Goal: Task Accomplishment & Management: Manage account settings

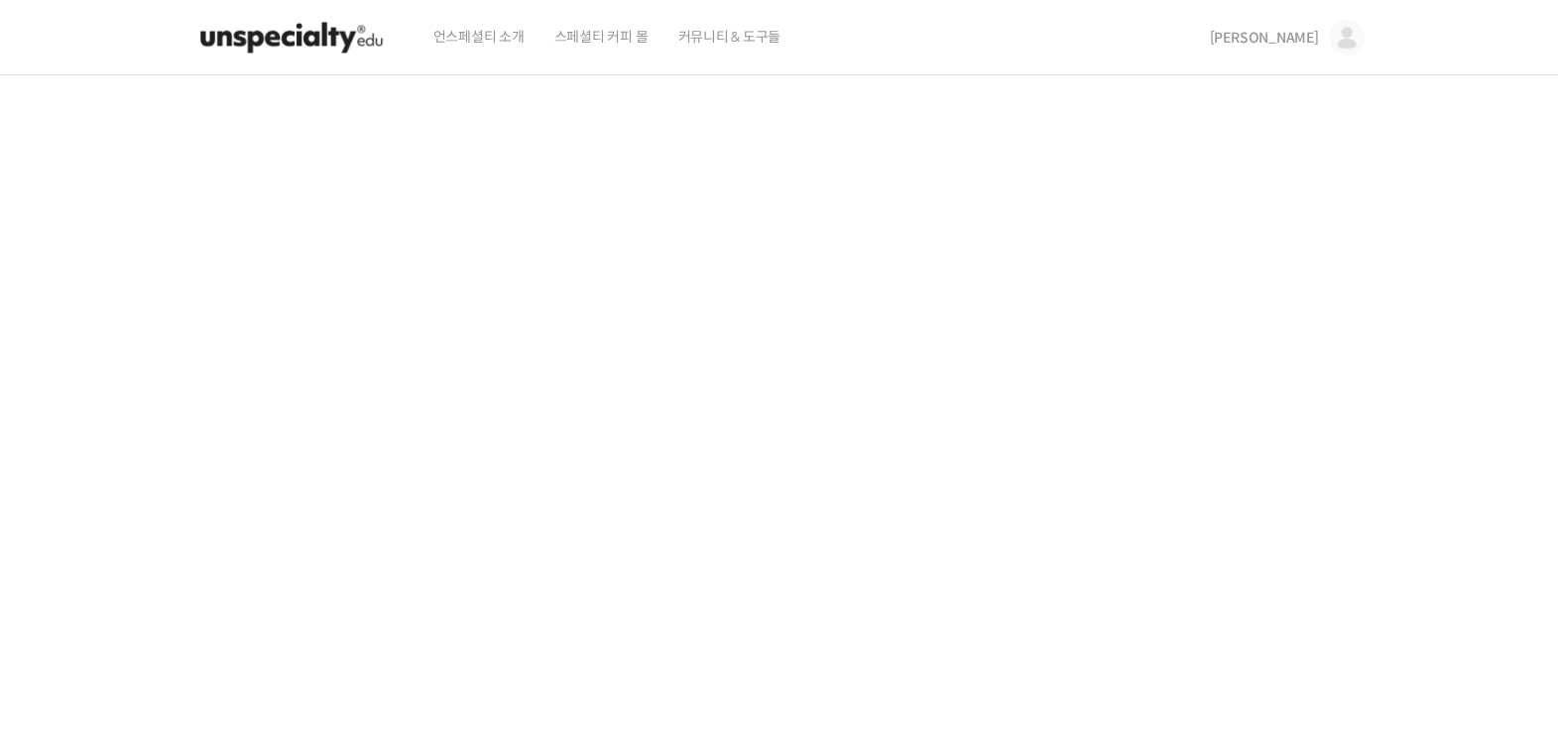
click at [1315, 40] on span "[PERSON_NAME]" at bounding box center [1264, 38] width 109 height 18
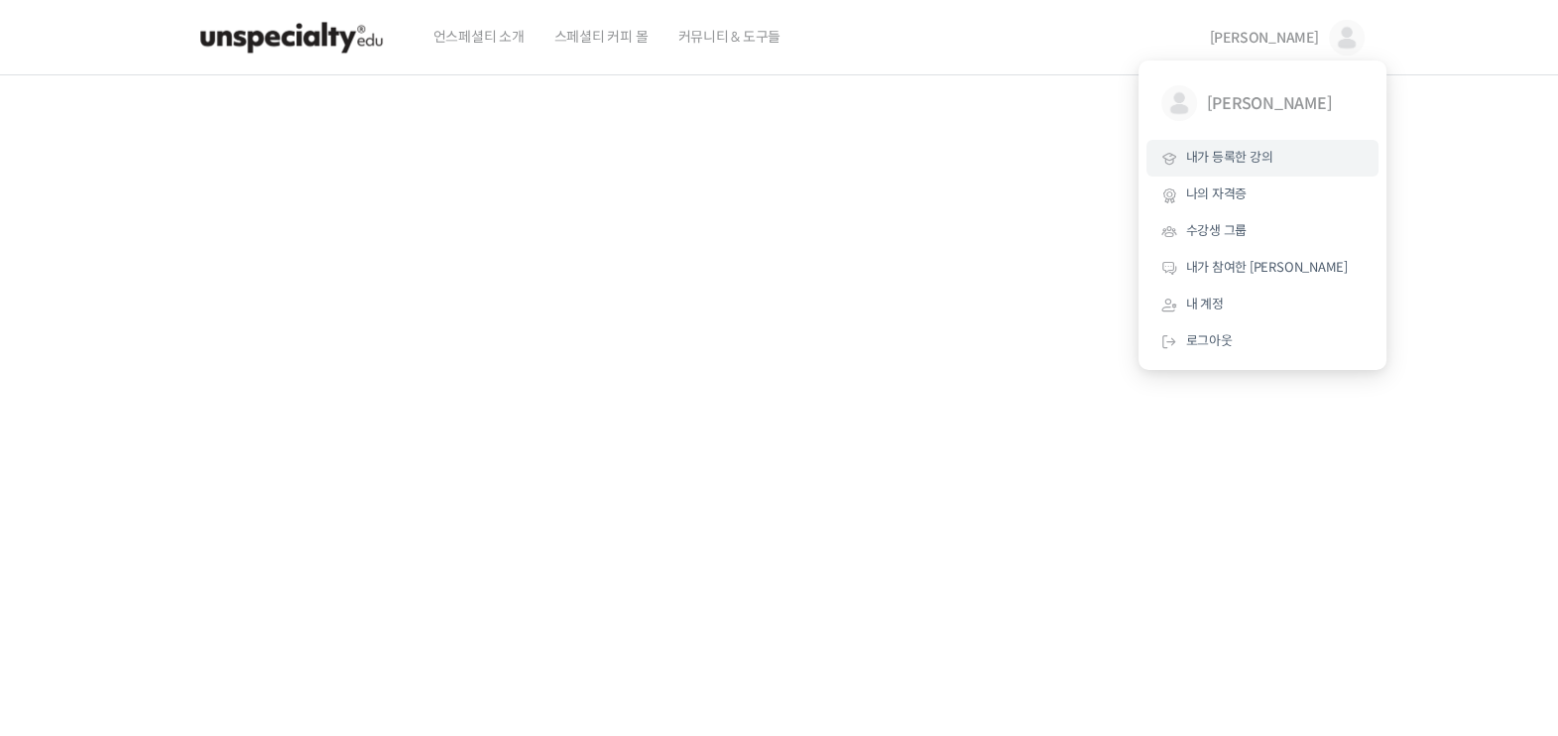
click at [1273, 157] on link "내가 등록한 강의" at bounding box center [1262, 158] width 232 height 37
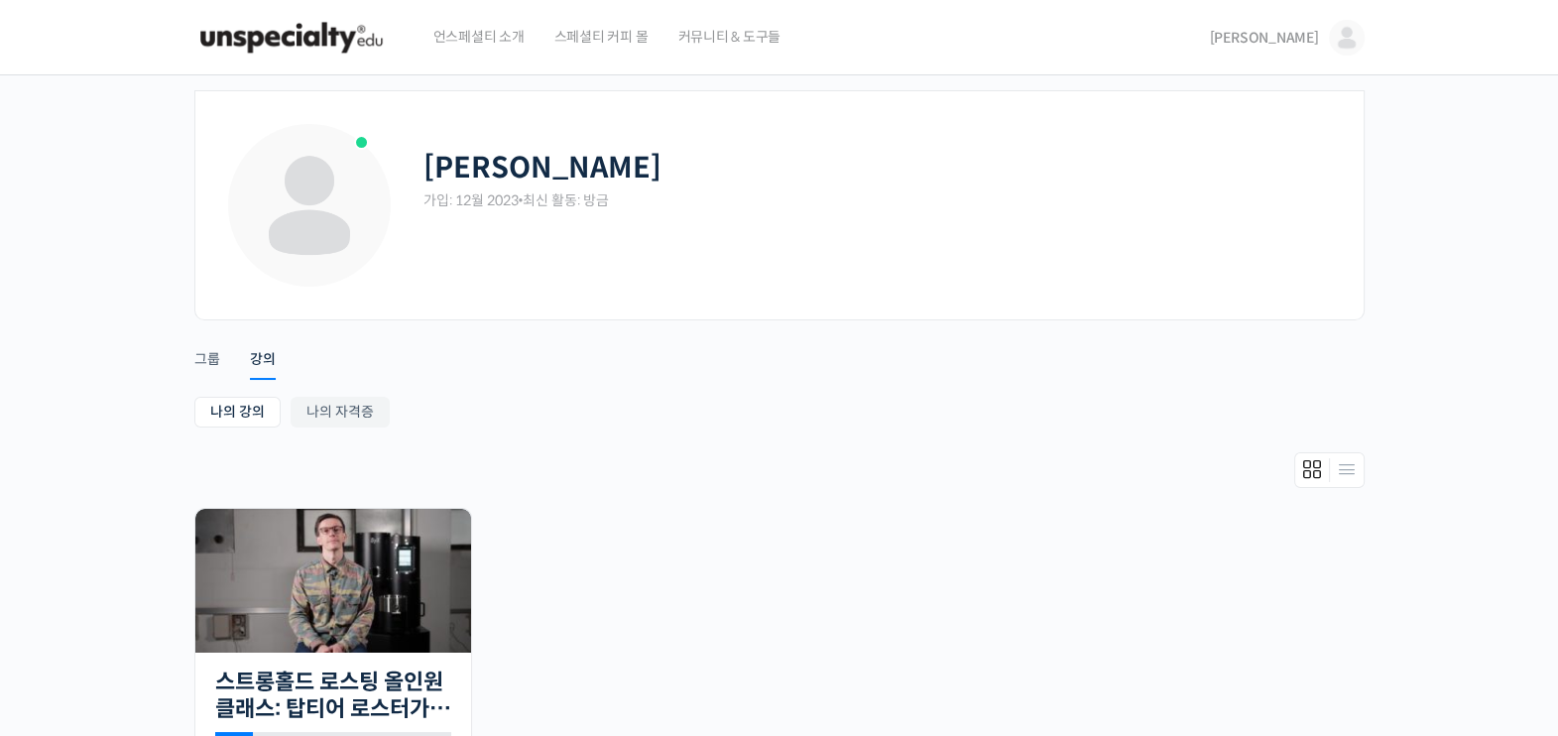
scroll to position [106, 0]
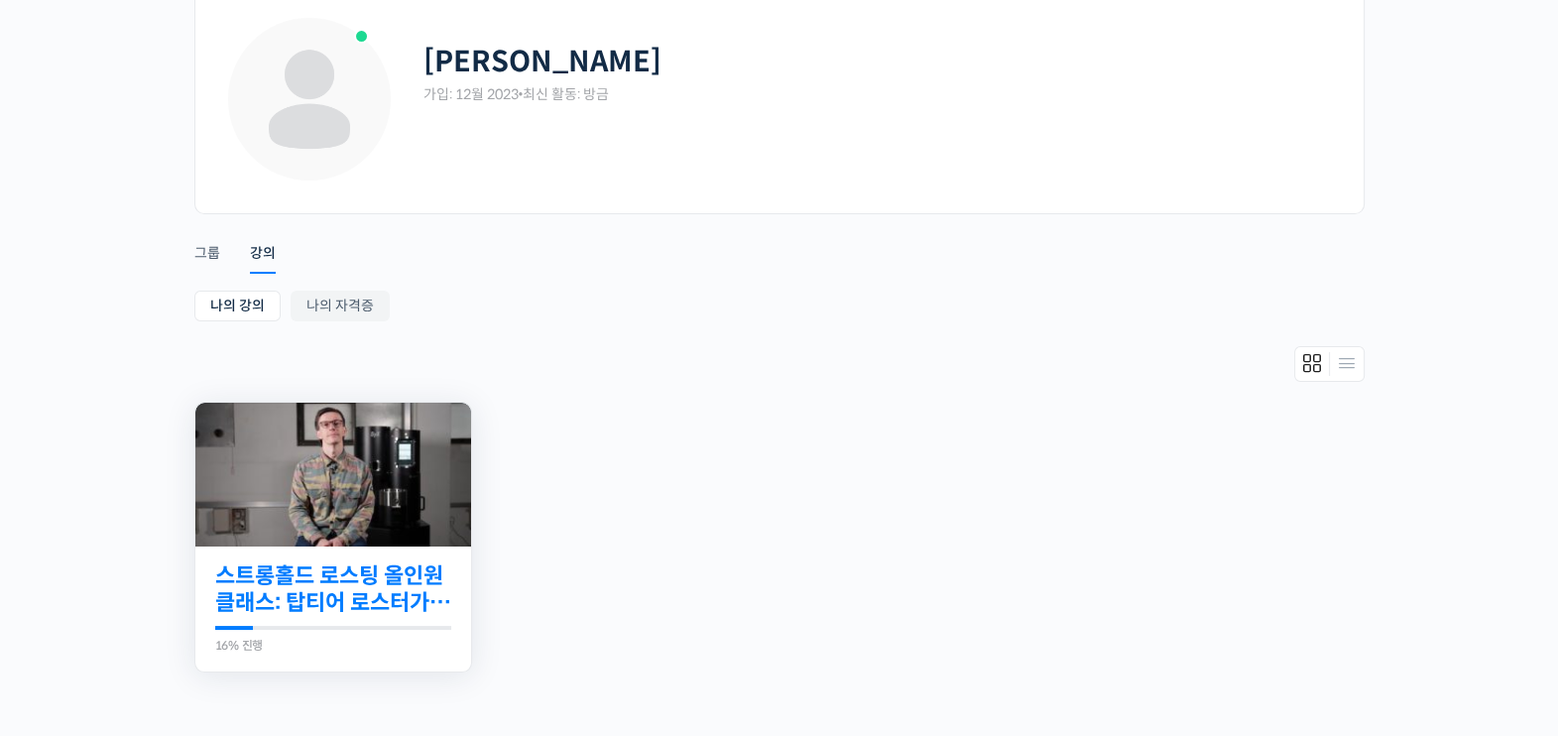
click at [354, 578] on link "스트롱홀드 로스팅 올인원 클래스: 탑티어 로스터가 알려주는 스트롱홀드 A to Z 가이드" at bounding box center [333, 589] width 236 height 55
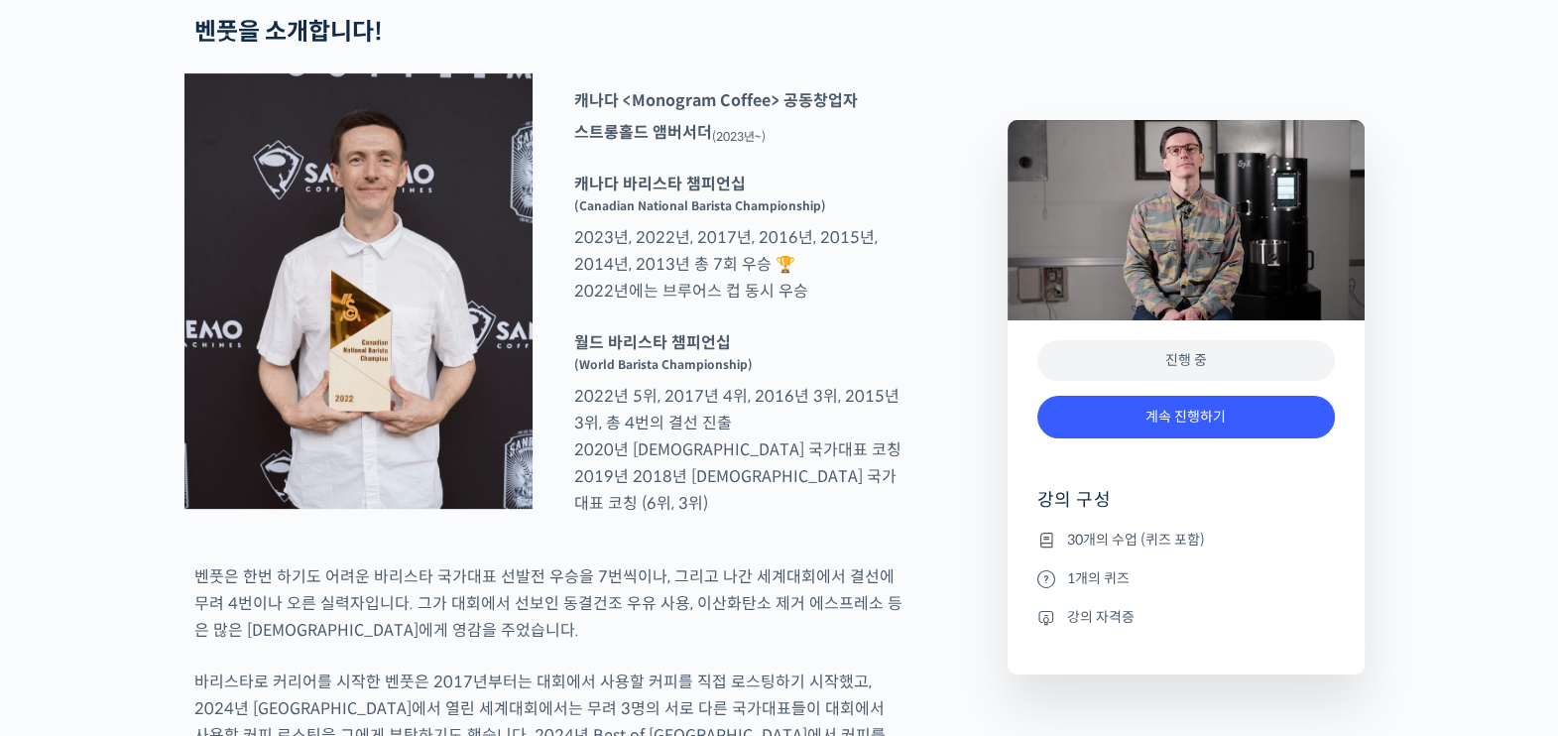
scroll to position [850, 0]
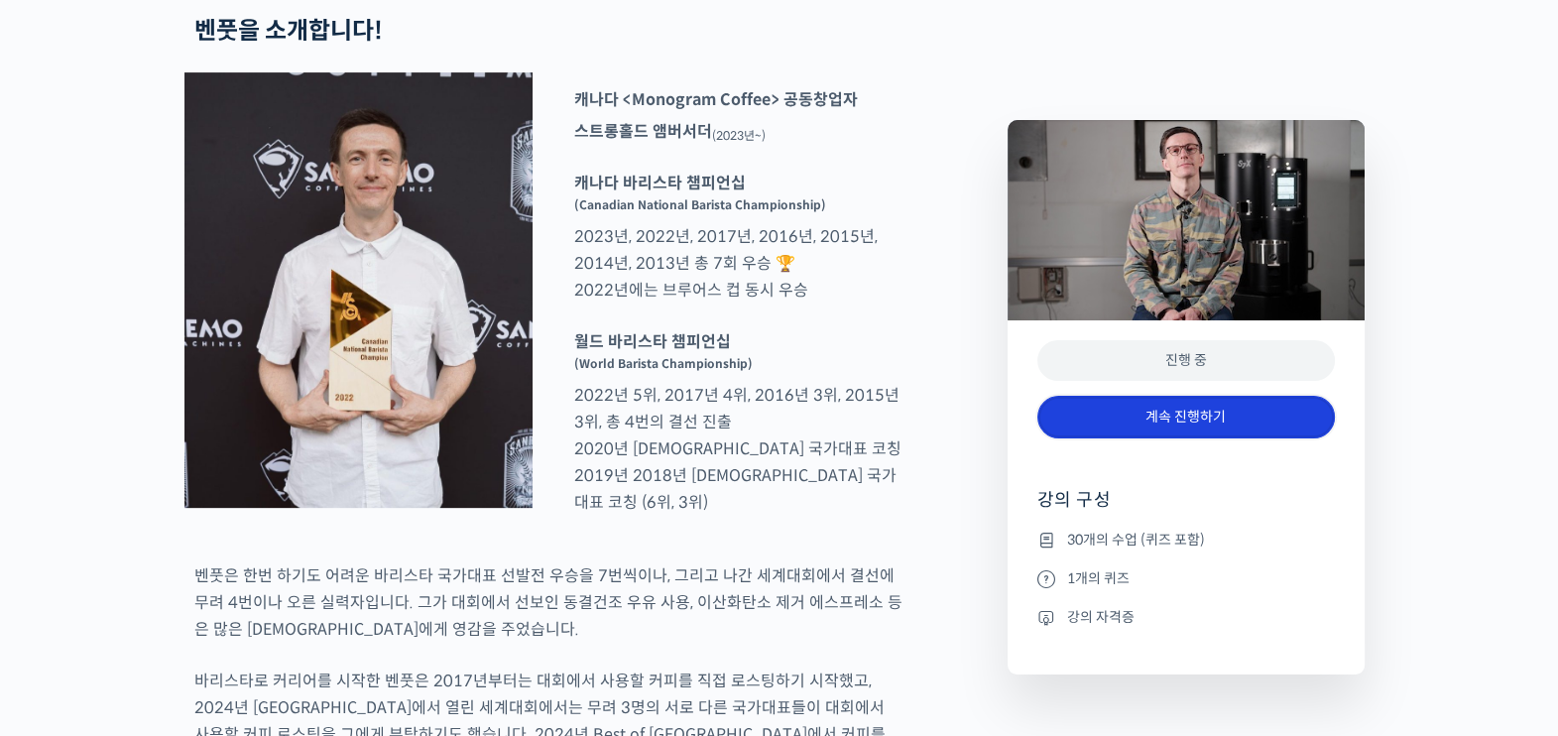
click at [1149, 429] on link "계속 진행하기" at bounding box center [1186, 417] width 298 height 43
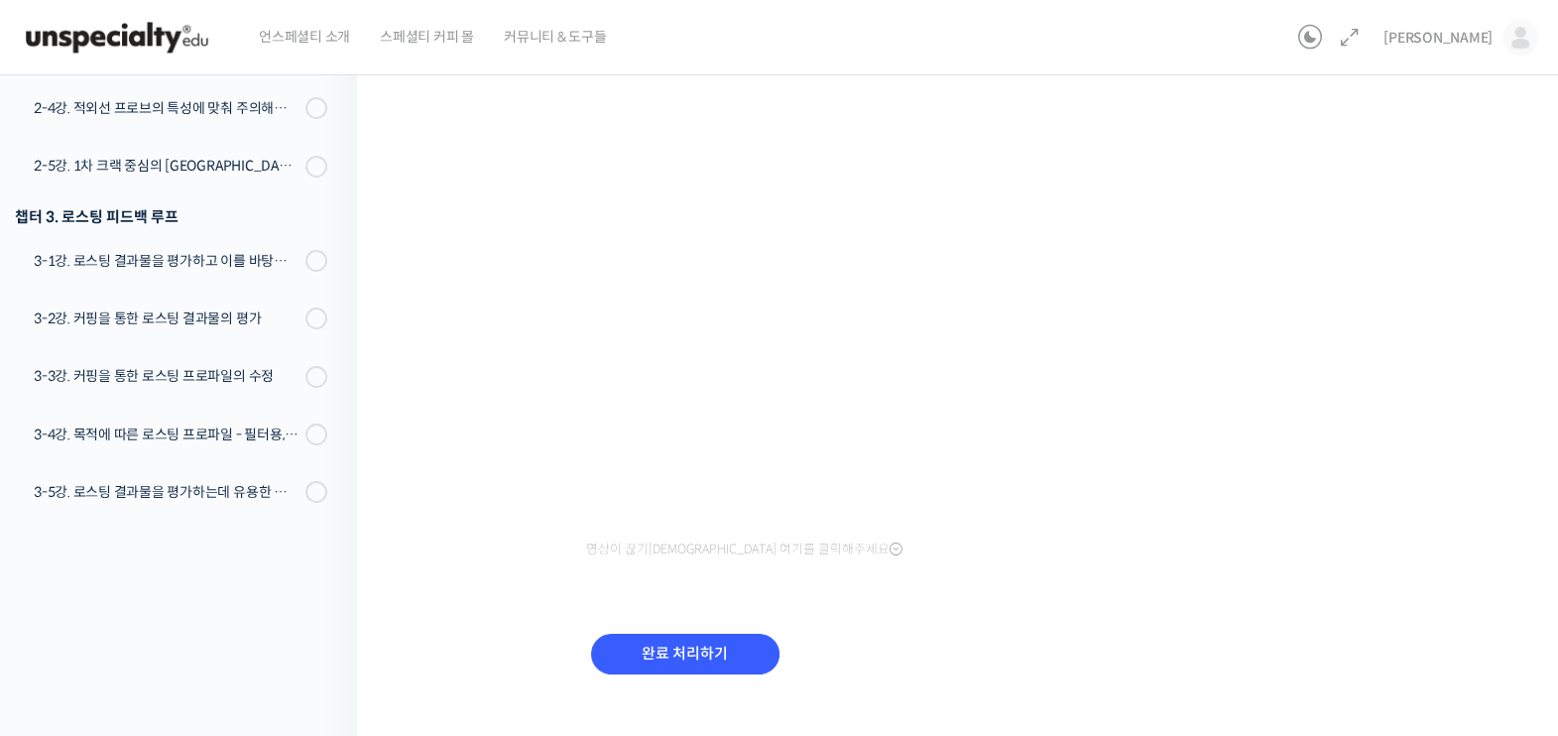
scroll to position [207, 0]
click at [1408, 446] on div "스트롱홀드 로스팅 올인원 클래스: 탑티어 로스터가 알려주는 스트롱홀드 A to Z 가이드 2-1강. 초기 세팅과 변경 가능한 옵션들 진행 중 …" at bounding box center [962, 303] width 1013 height 843
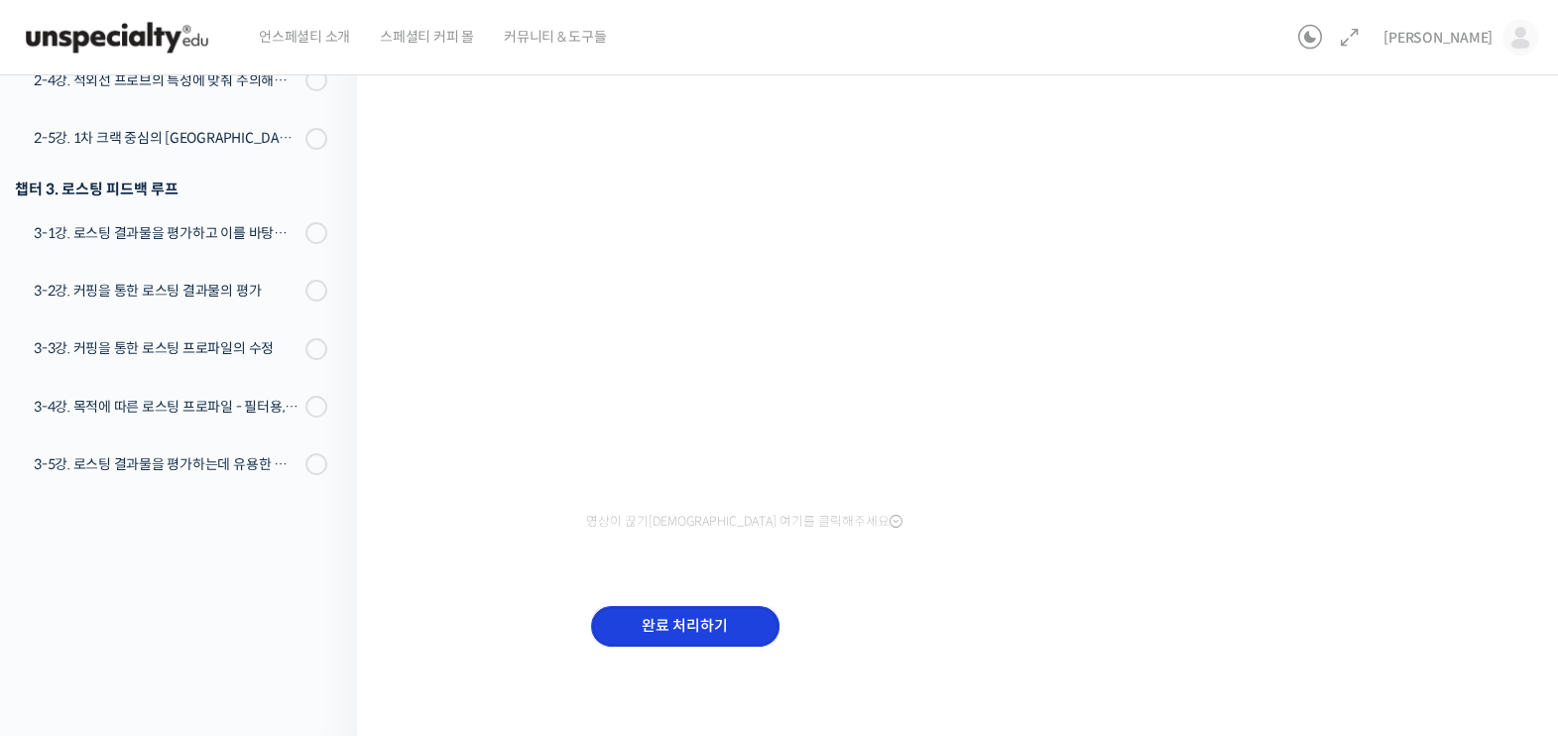
click at [687, 628] on input "완료 처리하기" at bounding box center [685, 626] width 188 height 41
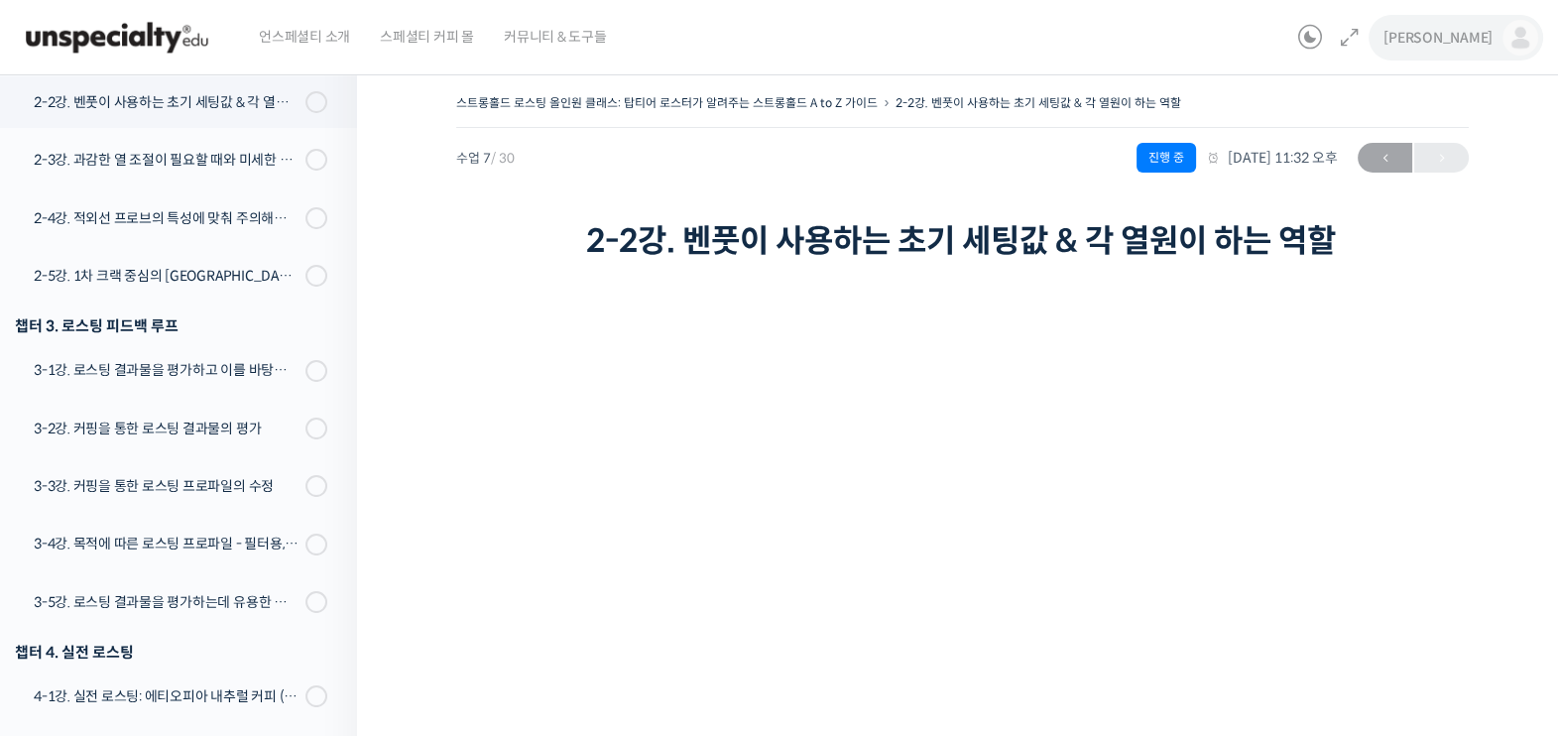
click at [1473, 37] on span "[PERSON_NAME]" at bounding box center [1437, 38] width 109 height 18
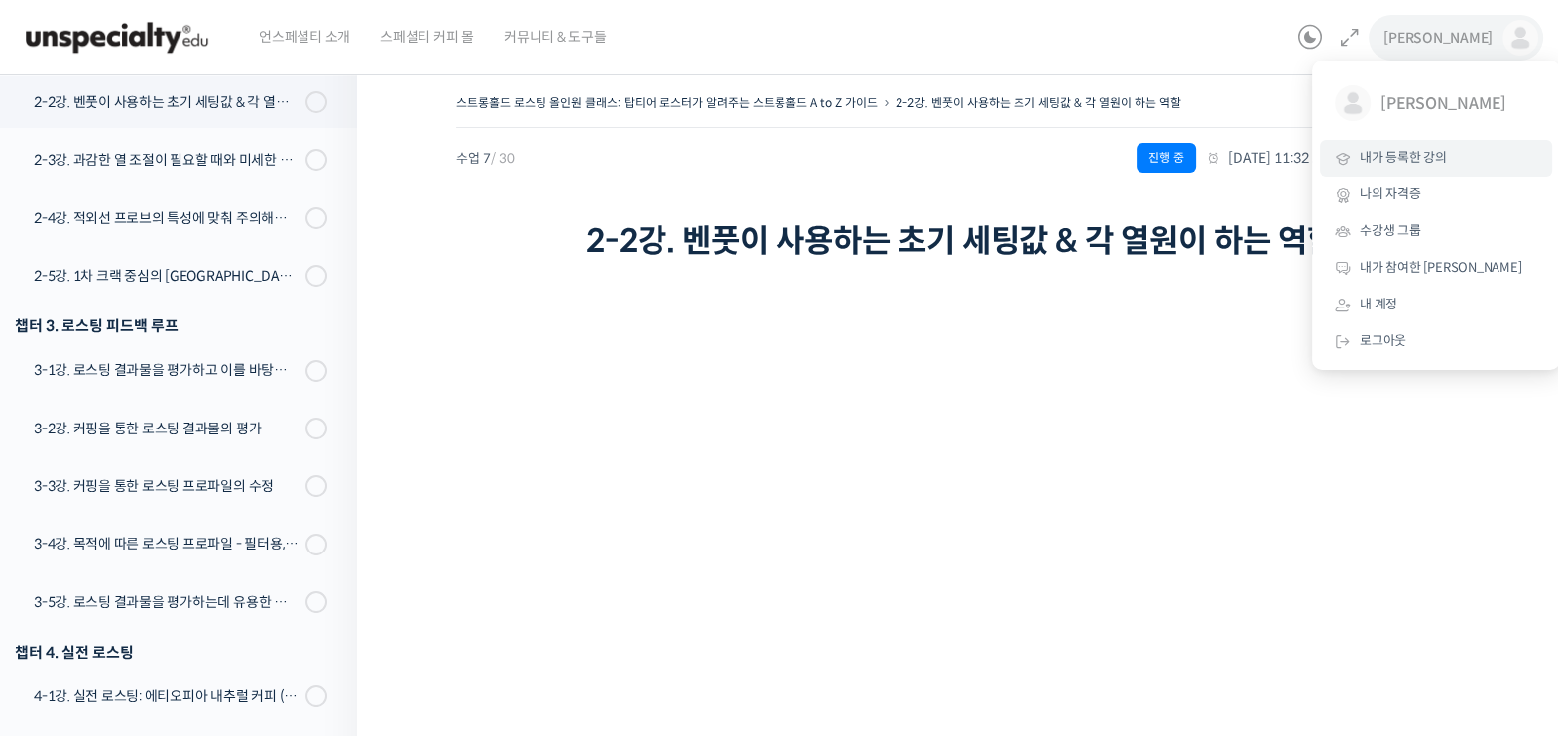
click at [1419, 146] on link "내가 등록한 강의" at bounding box center [1436, 158] width 232 height 37
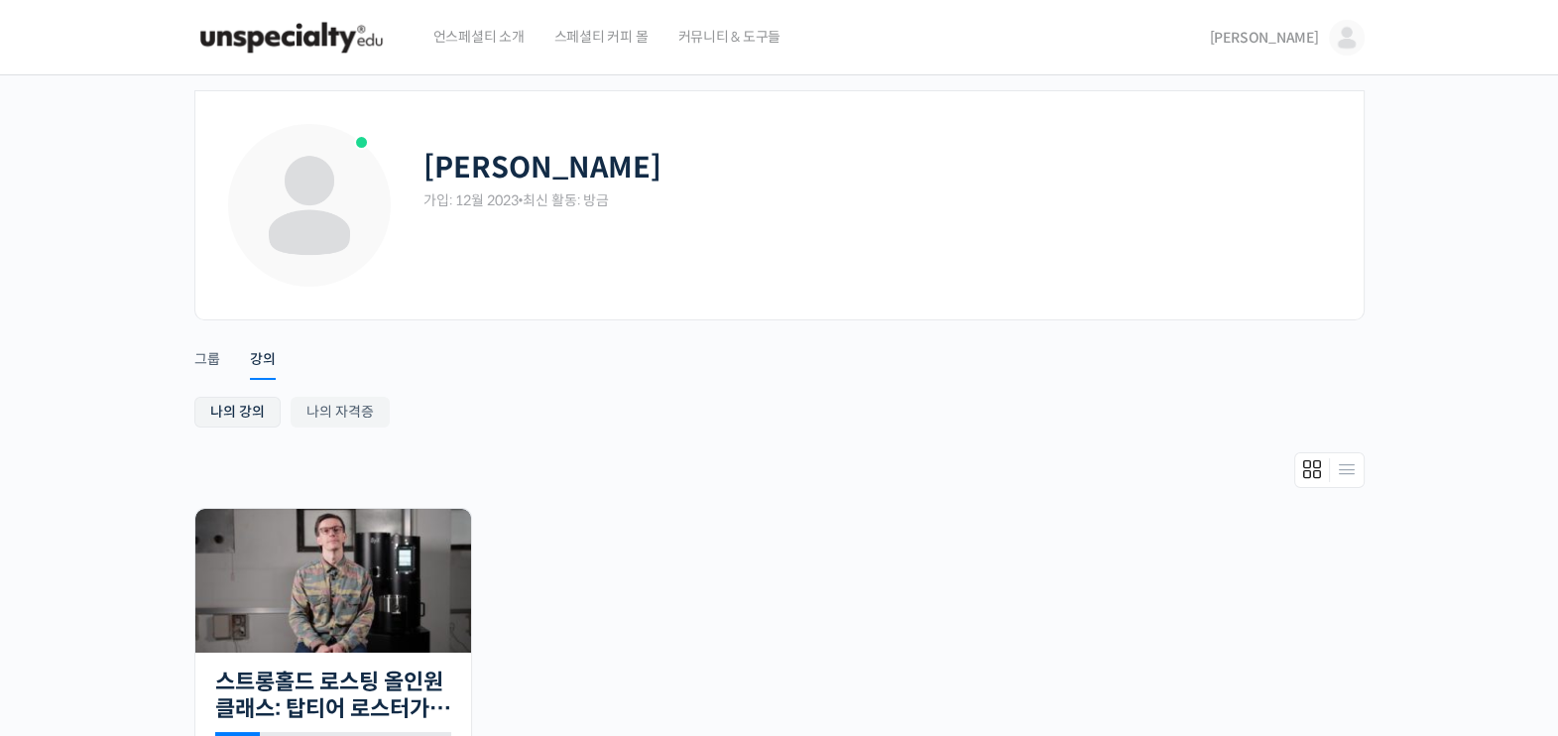
click at [234, 415] on link "나의 강의" at bounding box center [237, 412] width 86 height 31
click at [204, 370] on div "그룹" at bounding box center [207, 365] width 26 height 30
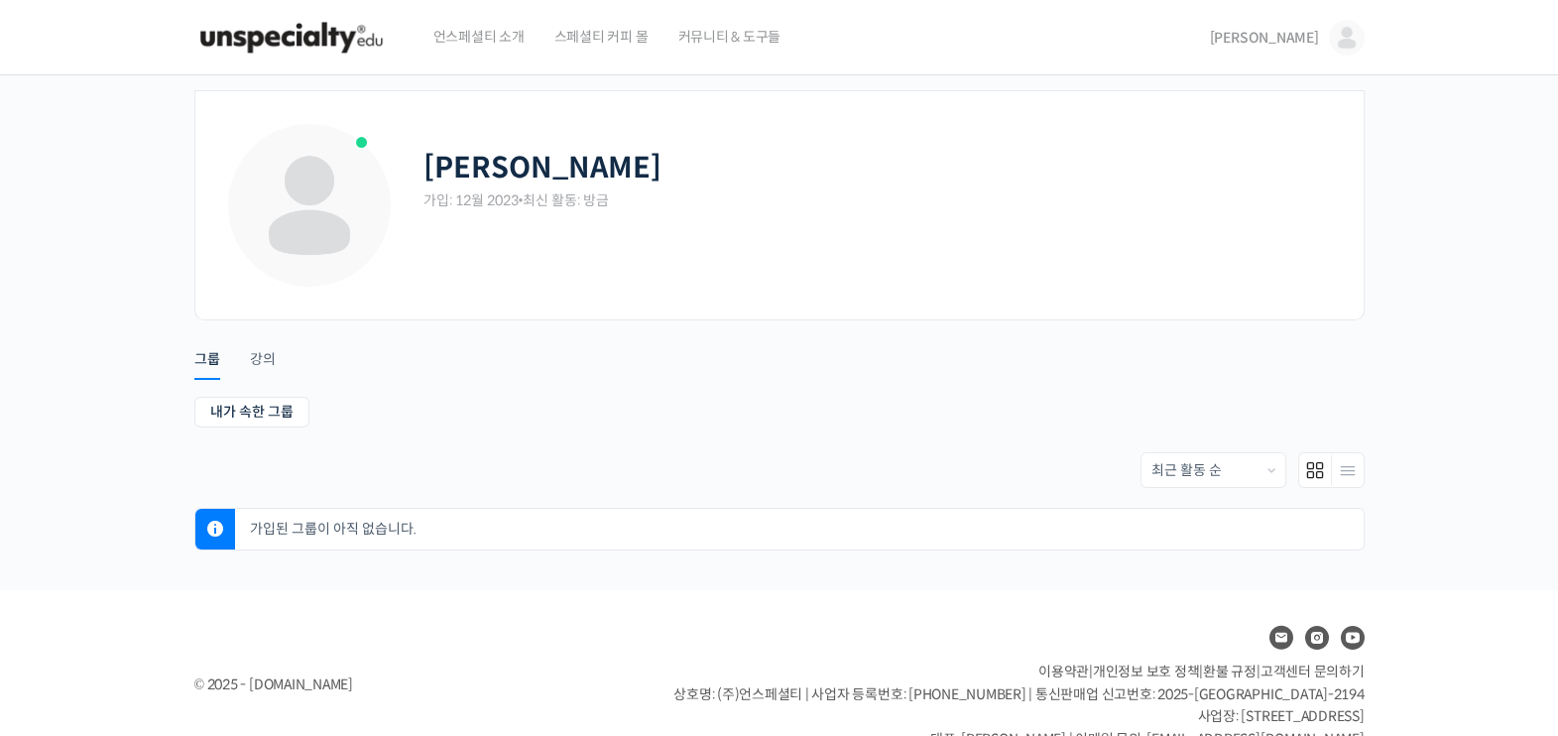
click at [1339, 37] on img at bounding box center [1347, 38] width 36 height 36
click at [1248, 299] on link "내 계정" at bounding box center [1262, 305] width 232 height 37
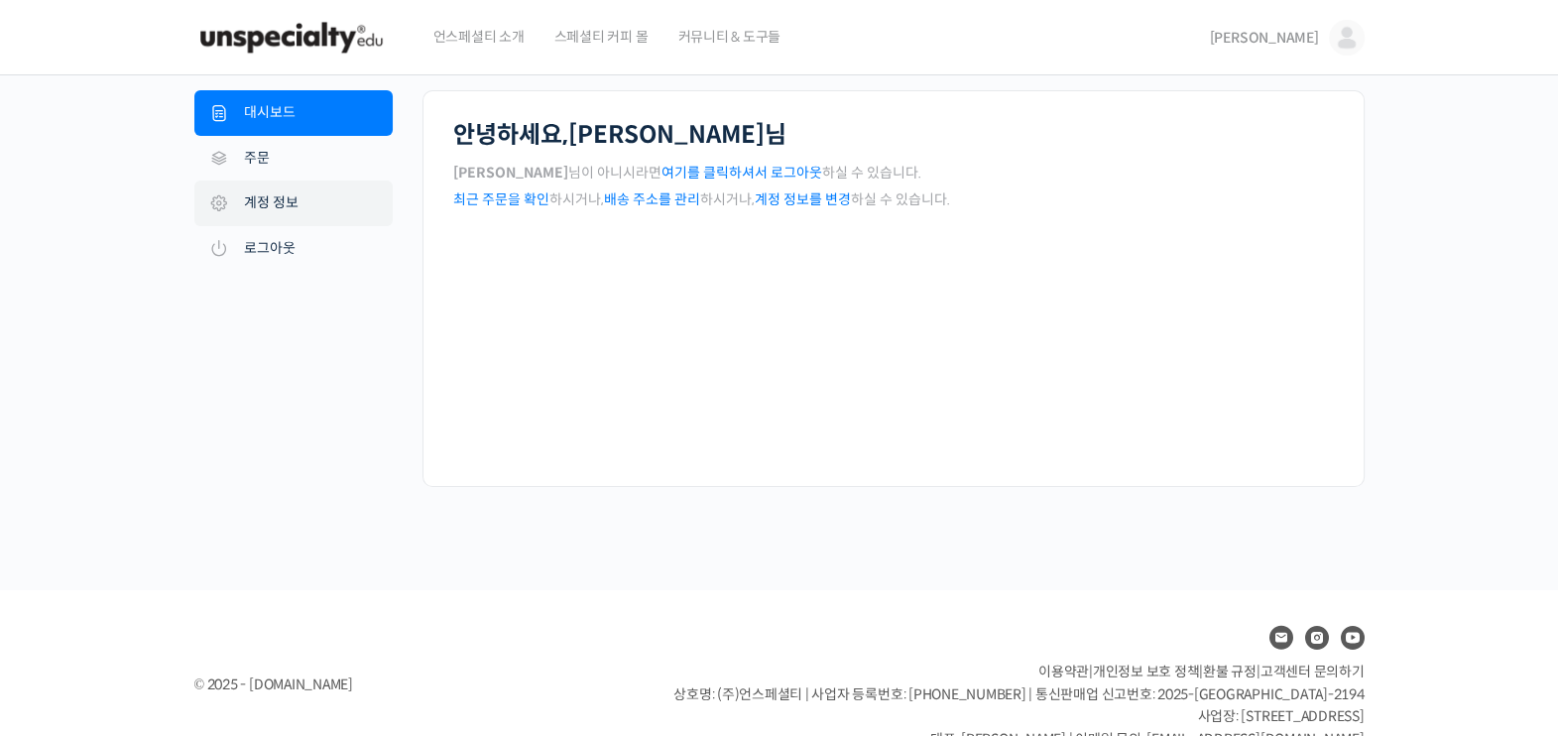
click at [278, 210] on link "계정 정보" at bounding box center [293, 203] width 198 height 46
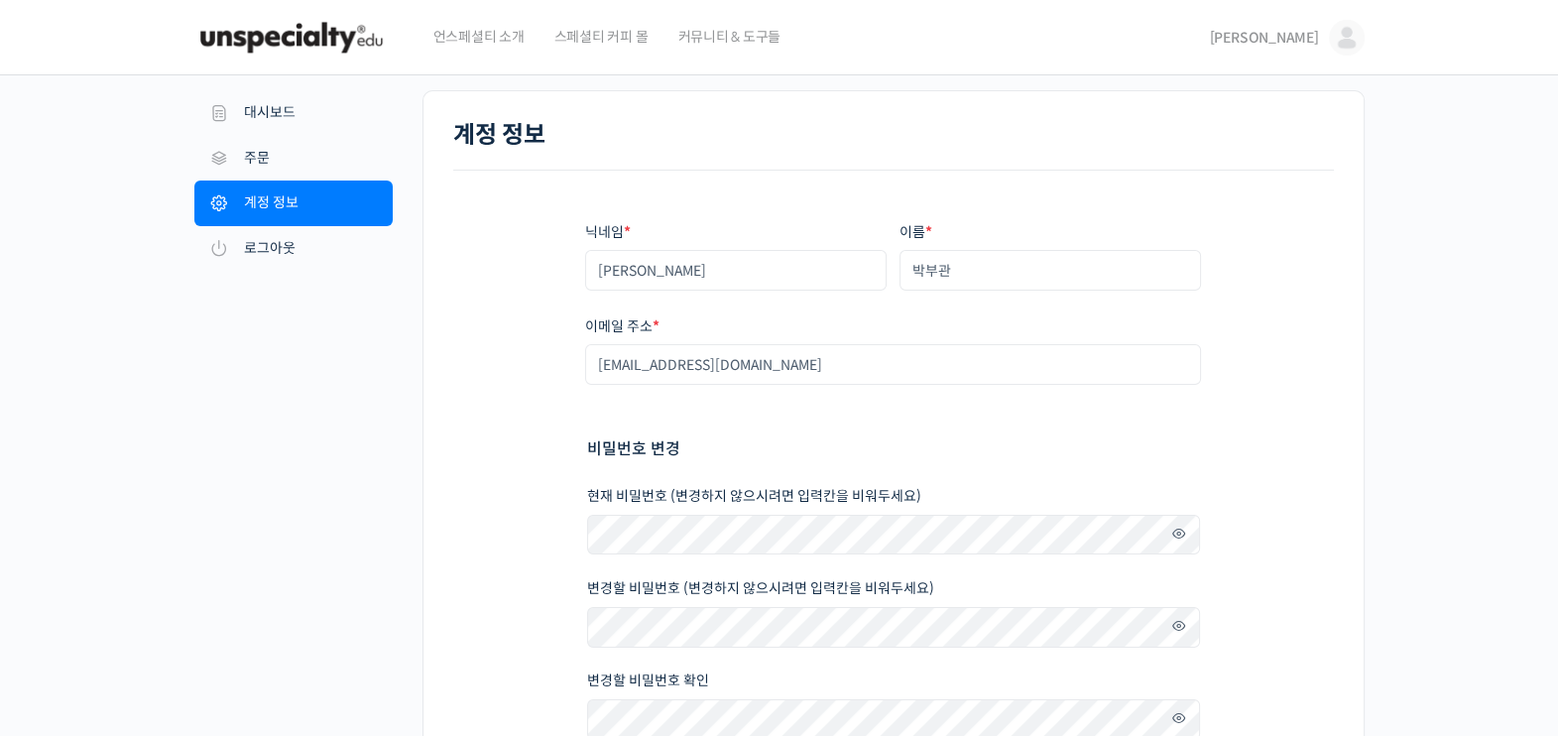
click at [660, 166] on div "계정 정보" at bounding box center [893, 146] width 881 height 50
click at [1291, 29] on span "[PERSON_NAME]" at bounding box center [1264, 38] width 109 height 18
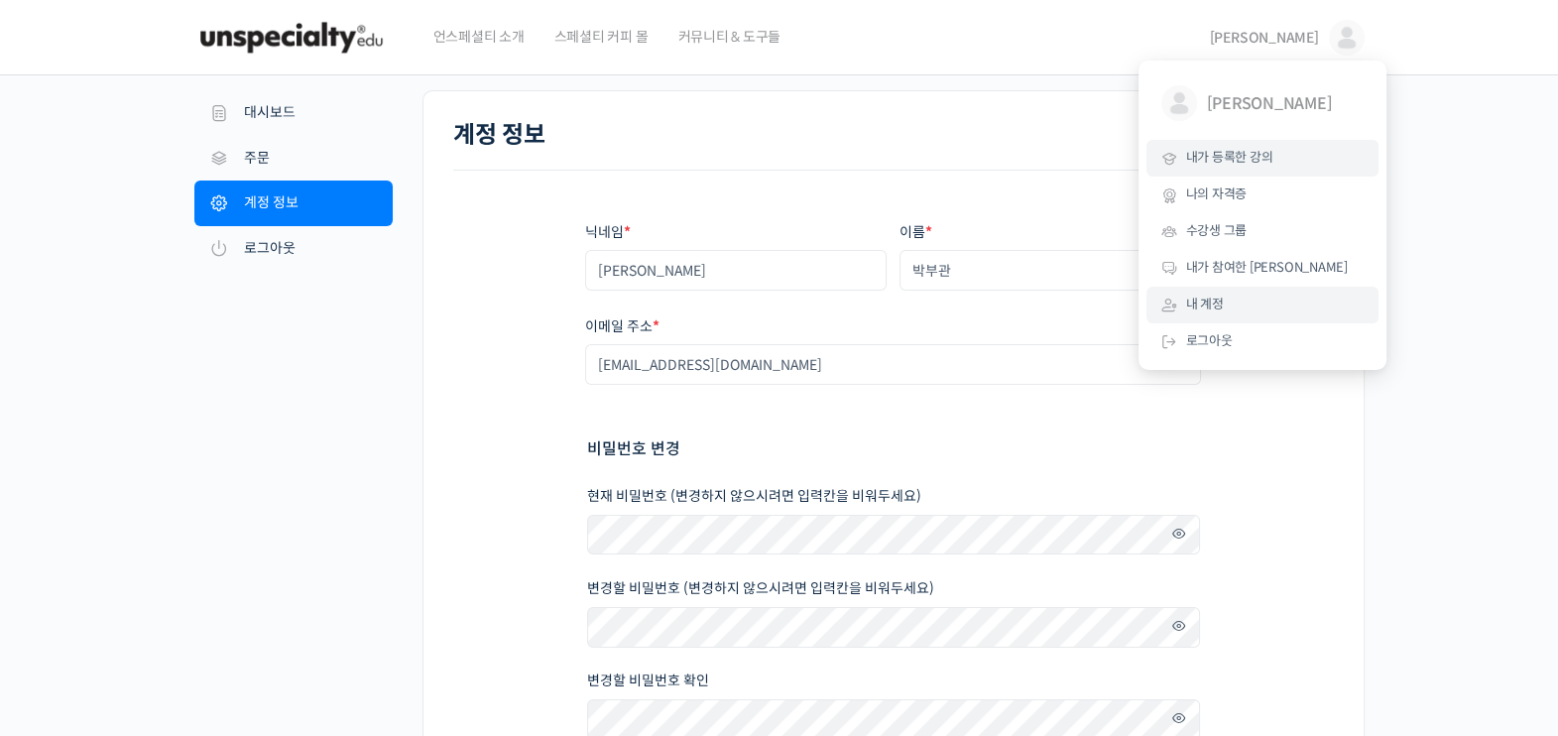
click at [1235, 153] on span "내가 등록한 강의" at bounding box center [1229, 157] width 87 height 17
